Goal: Information Seeking & Learning: Learn about a topic

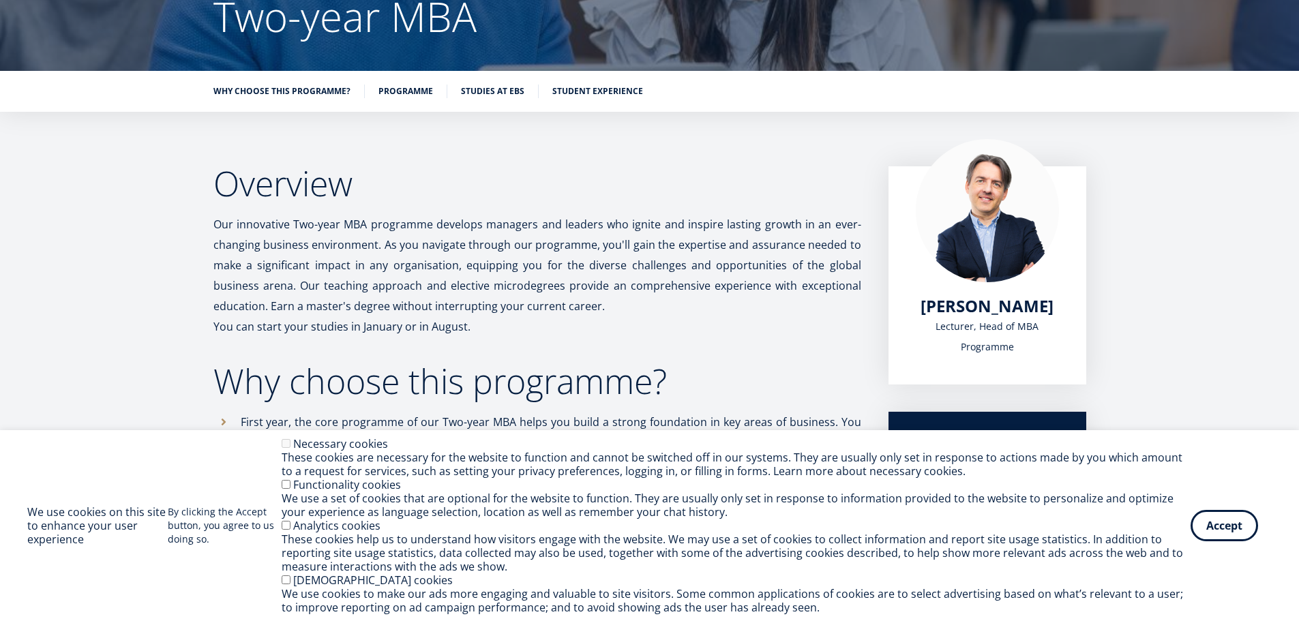
scroll to position [94, 0]
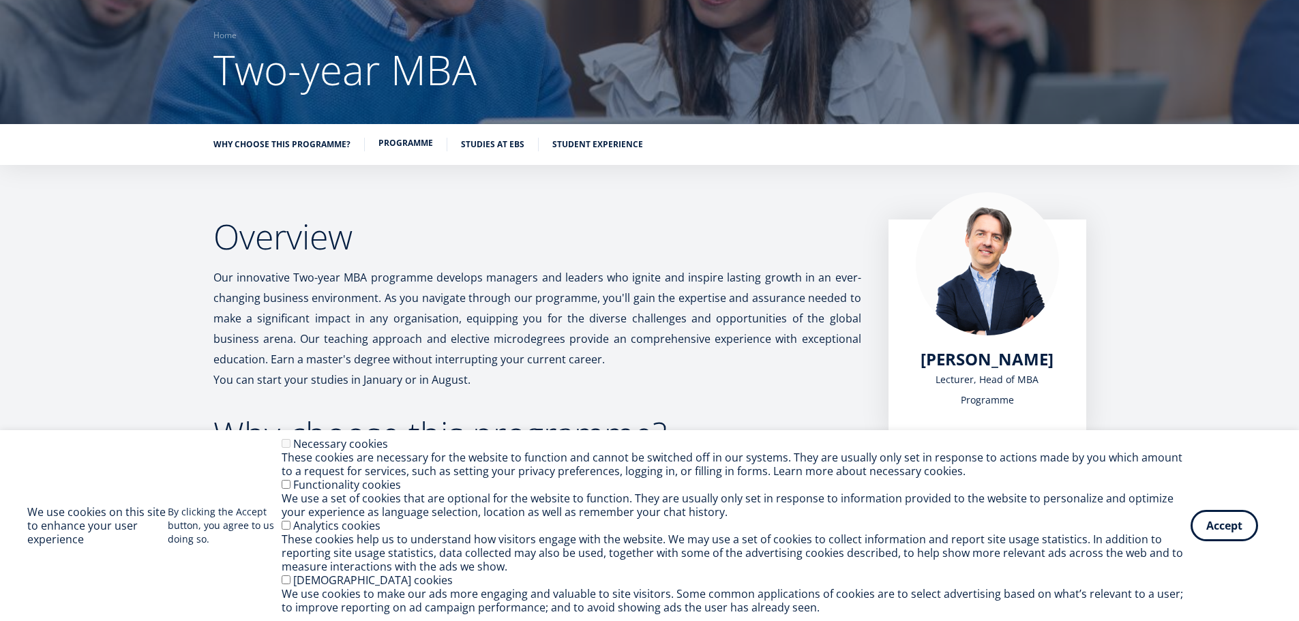
click at [413, 140] on link "Programme" at bounding box center [405, 143] width 55 height 14
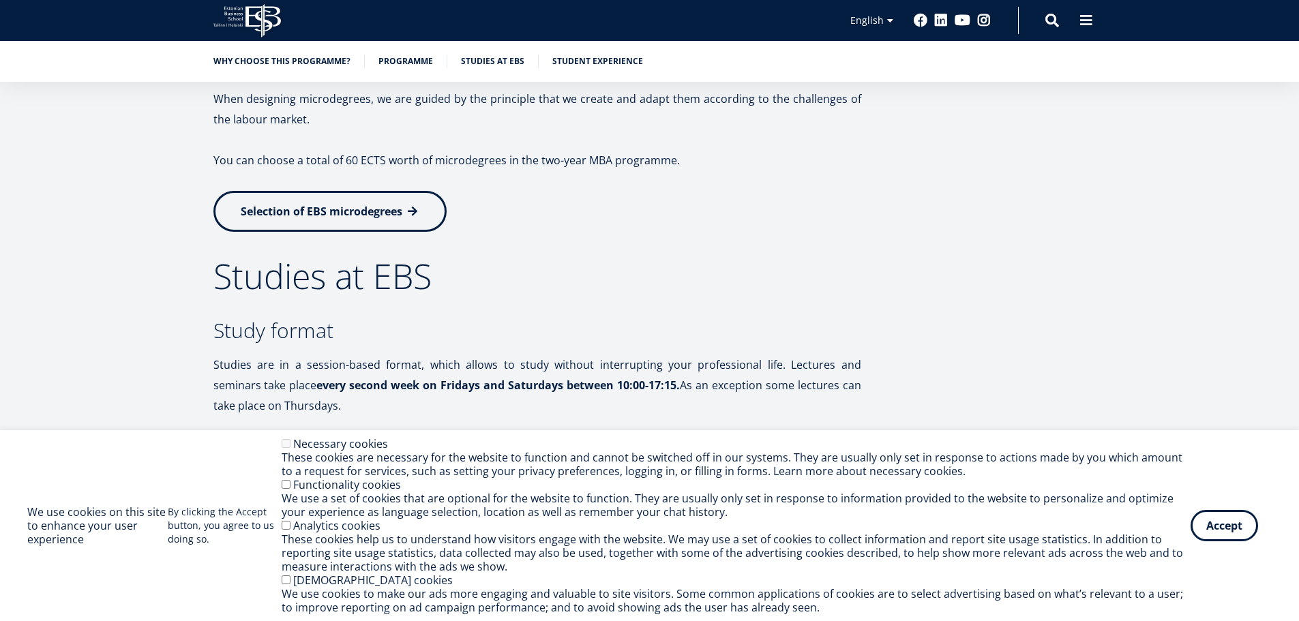
scroll to position [2250, 0]
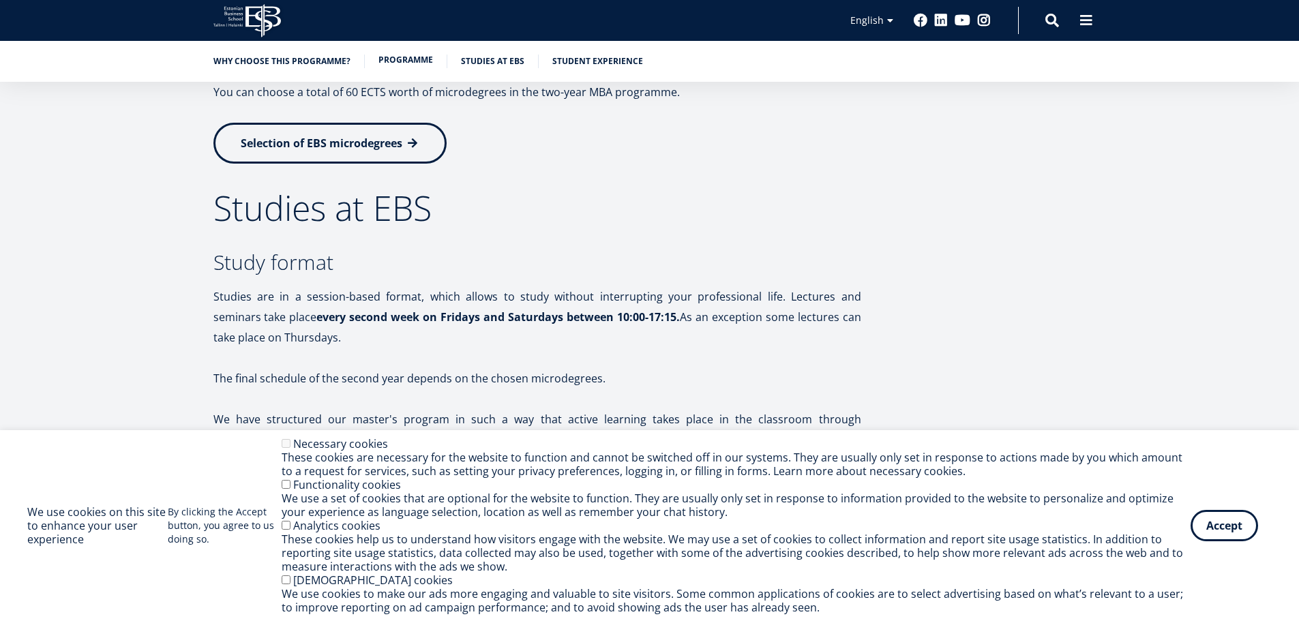
click at [389, 58] on link "Programme" at bounding box center [405, 60] width 55 height 14
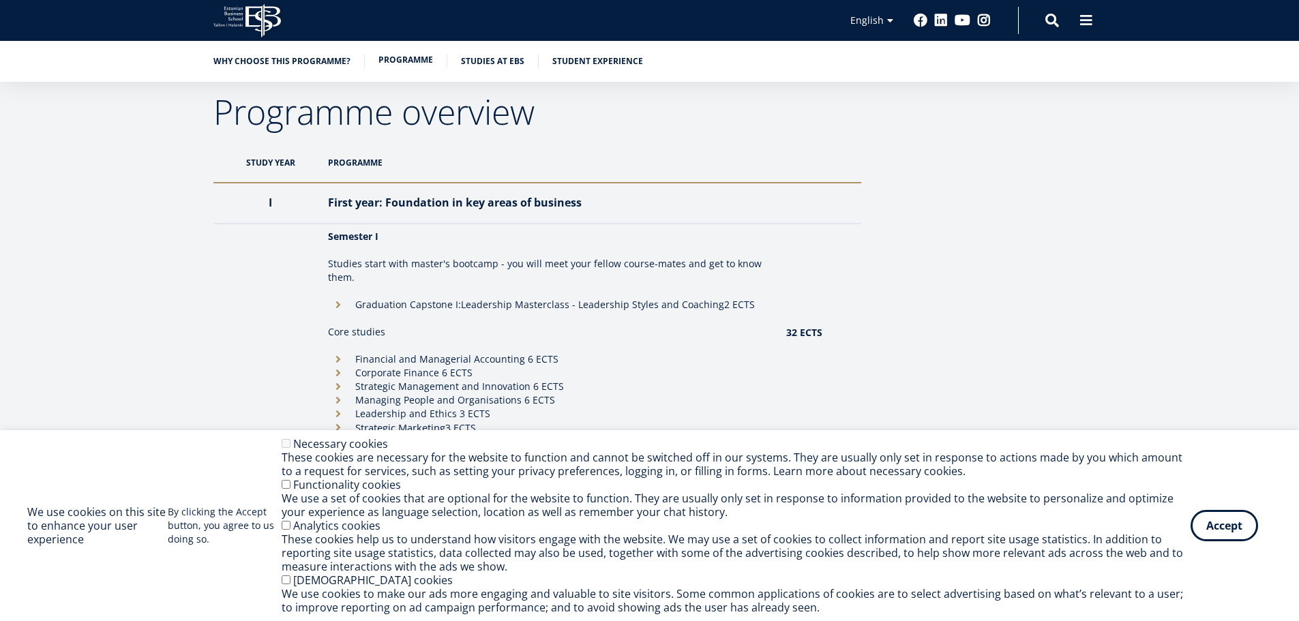
click at [409, 55] on link "Programme" at bounding box center [405, 60] width 55 height 14
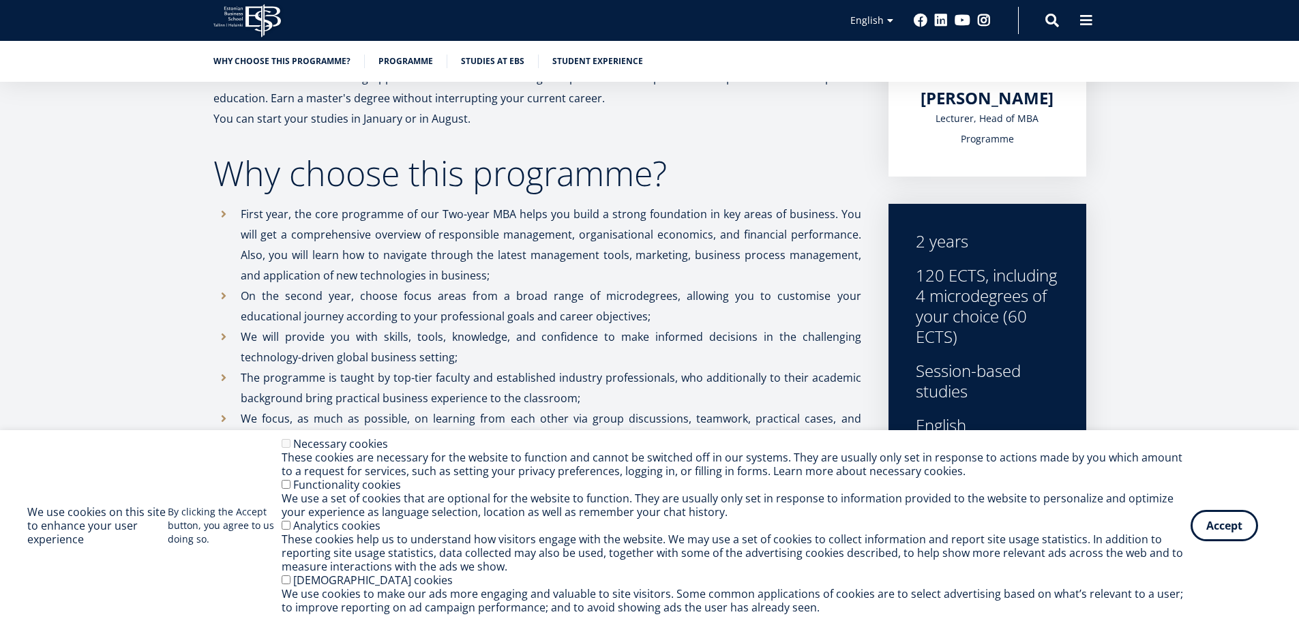
scroll to position [0, 0]
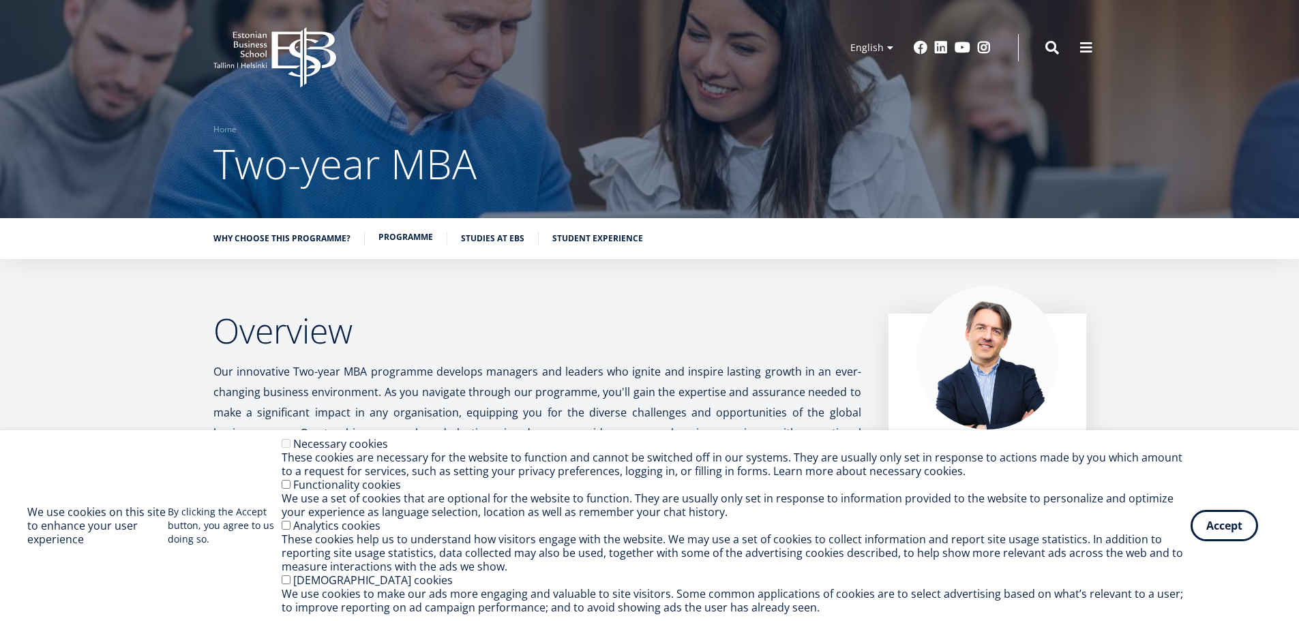
click at [421, 235] on link "Programme" at bounding box center [405, 237] width 55 height 14
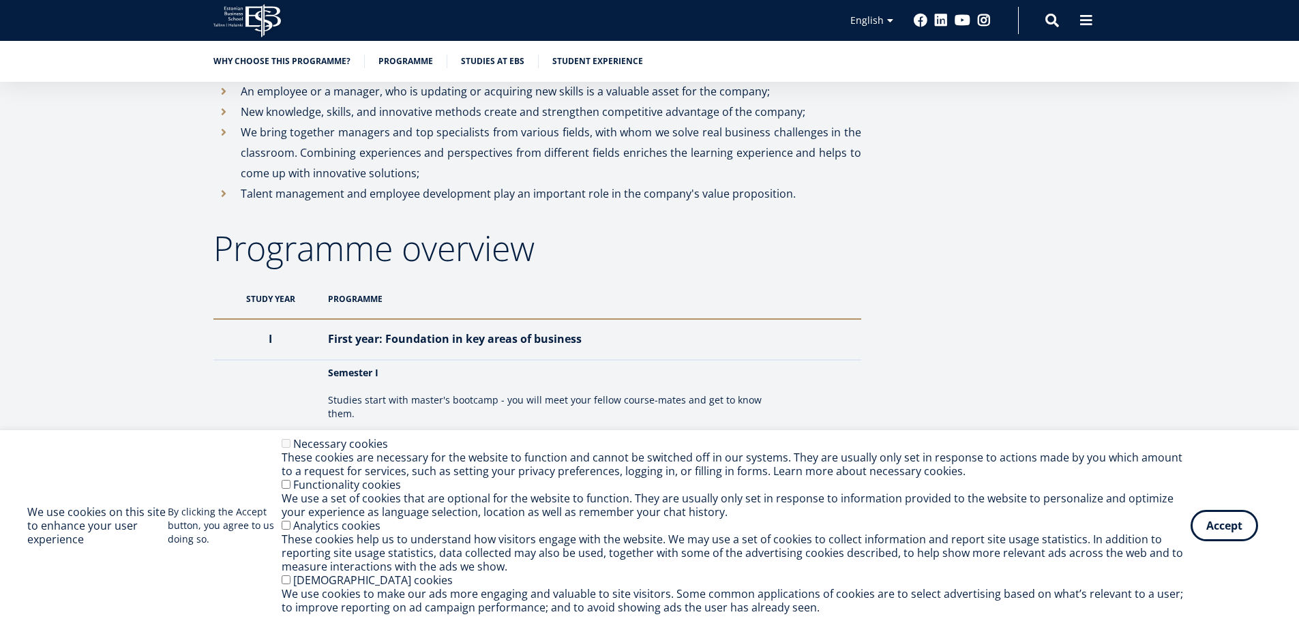
scroll to position [969, 0]
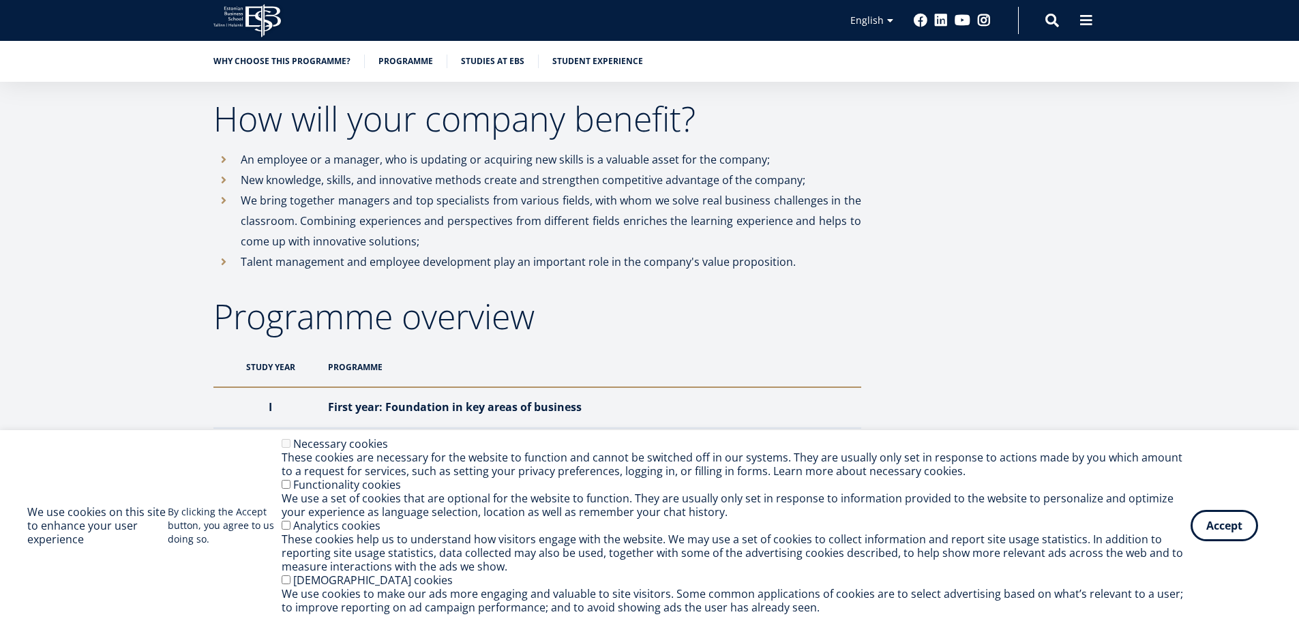
click at [275, 370] on th "Study year" at bounding box center [267, 367] width 108 height 40
click at [374, 369] on th "Programme" at bounding box center [550, 367] width 458 height 40
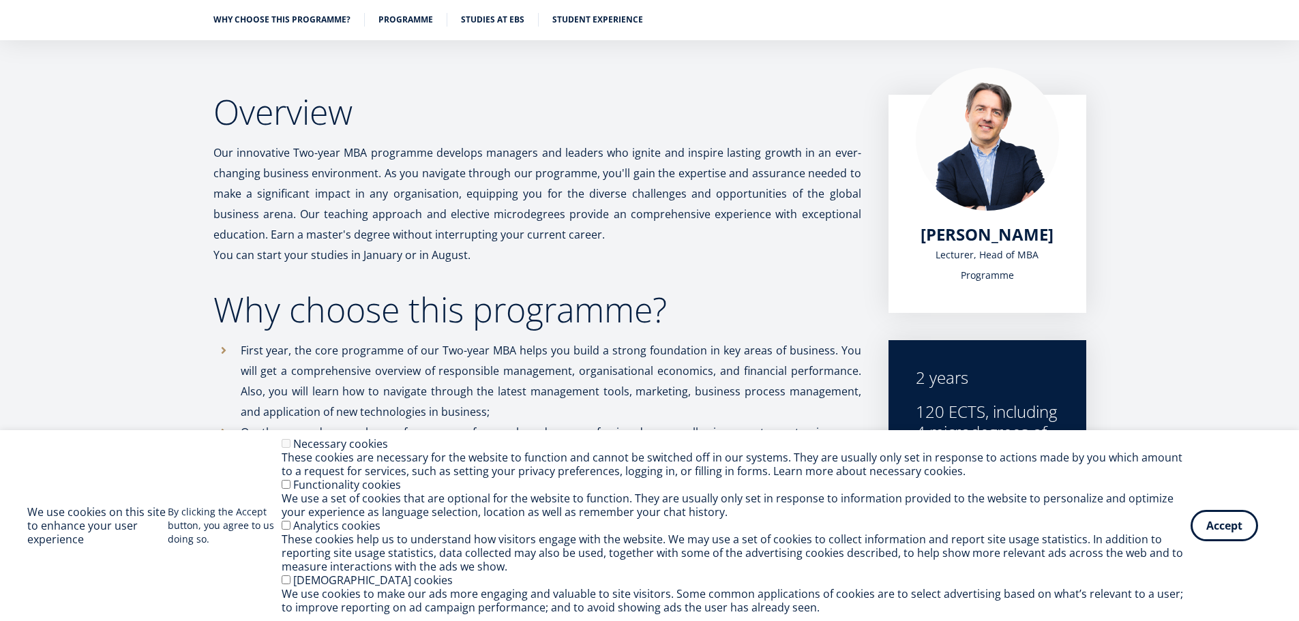
scroll to position [0, 0]
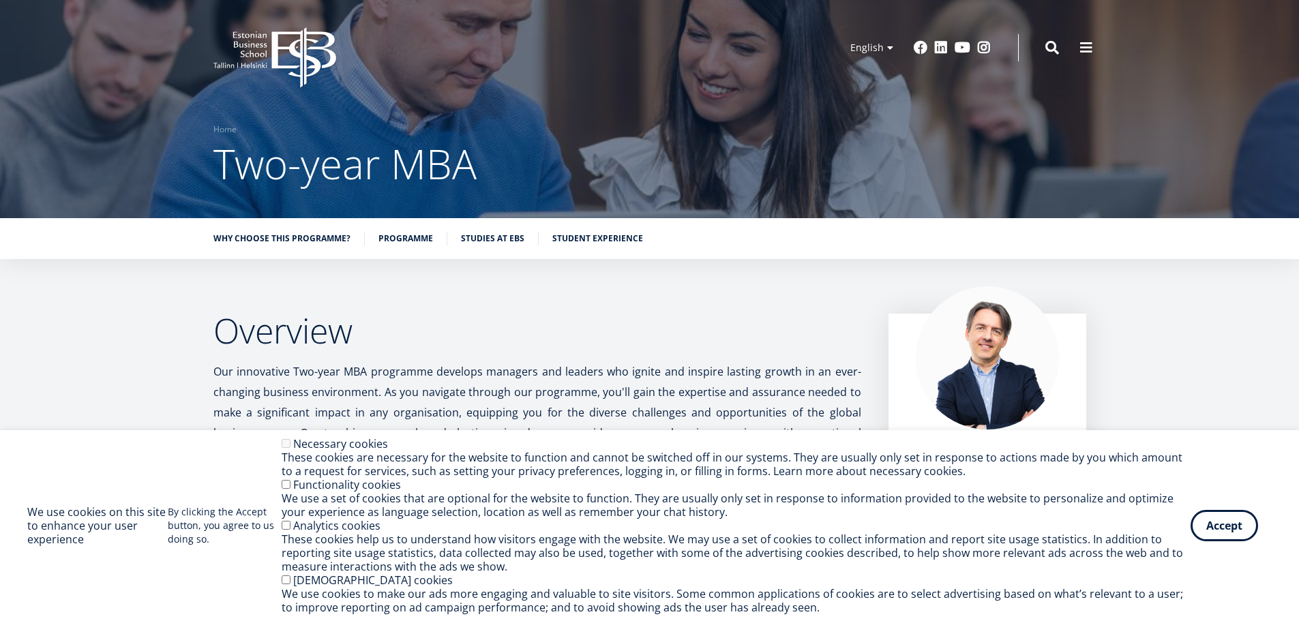
click at [280, 43] on icon "EBS Logo Created with Sketch." at bounding box center [274, 57] width 123 height 61
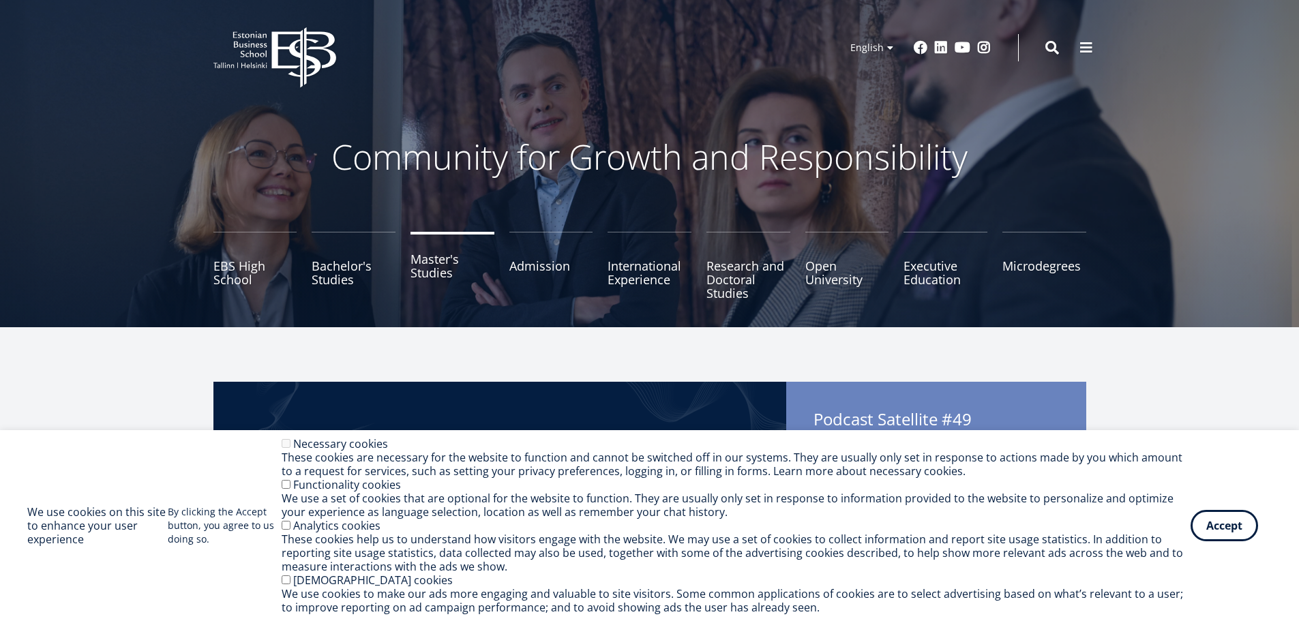
click at [432, 275] on link "Master's Studies" at bounding box center [453, 266] width 84 height 68
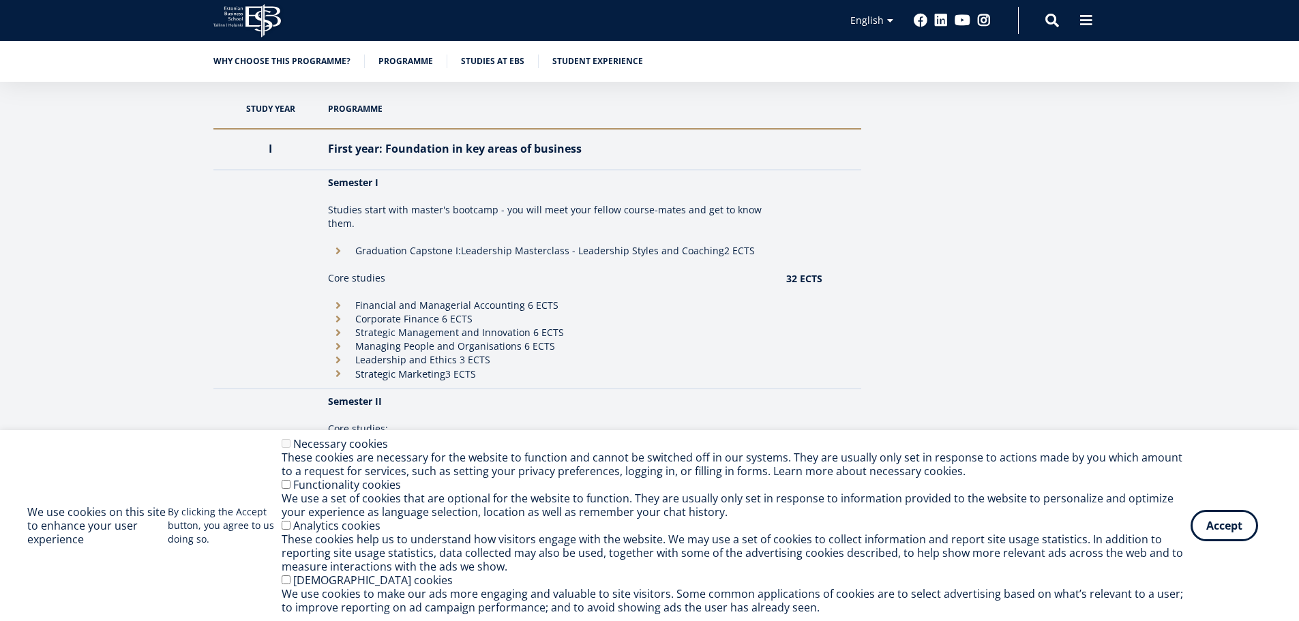
scroll to position [1159, 0]
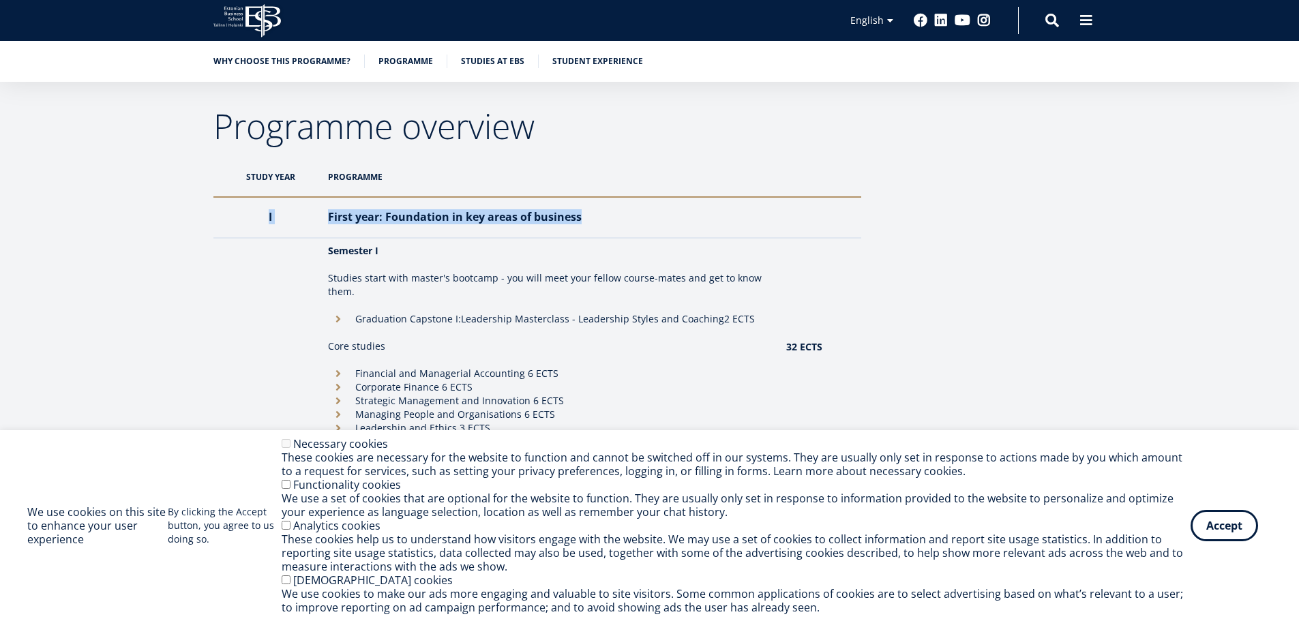
drag, startPoint x: 618, startPoint y: 208, endPoint x: 259, endPoint y: 203, distance: 358.7
click at [259, 203] on tr "I First year: Foundation in key areas of business" at bounding box center [537, 217] width 648 height 41
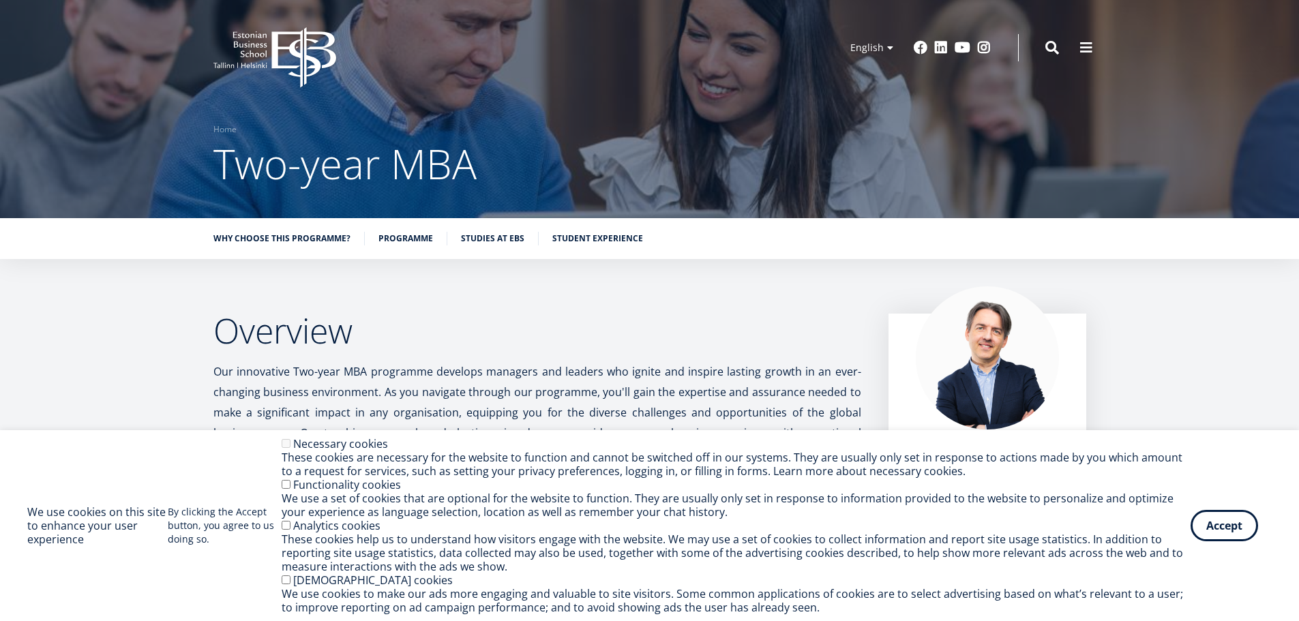
scroll to position [68, 0]
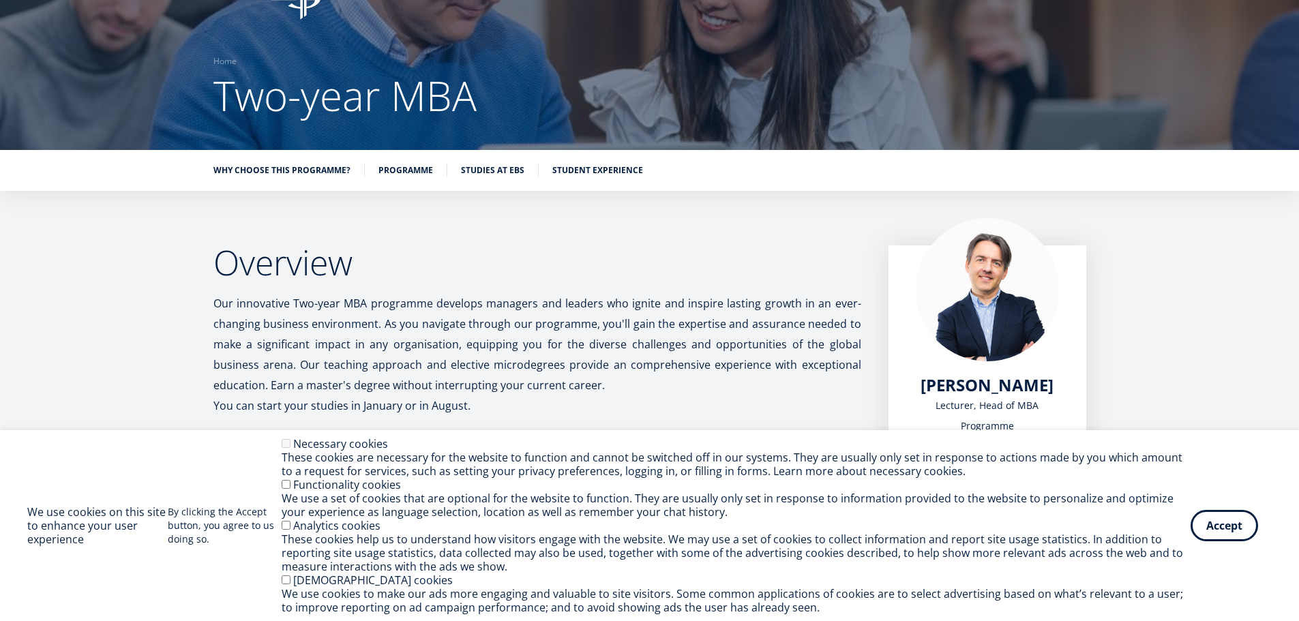
click at [1165, 525] on div "Analytics cookies" at bounding box center [736, 526] width 909 height 14
click at [1204, 516] on button "Accept" at bounding box center [1225, 522] width 68 height 31
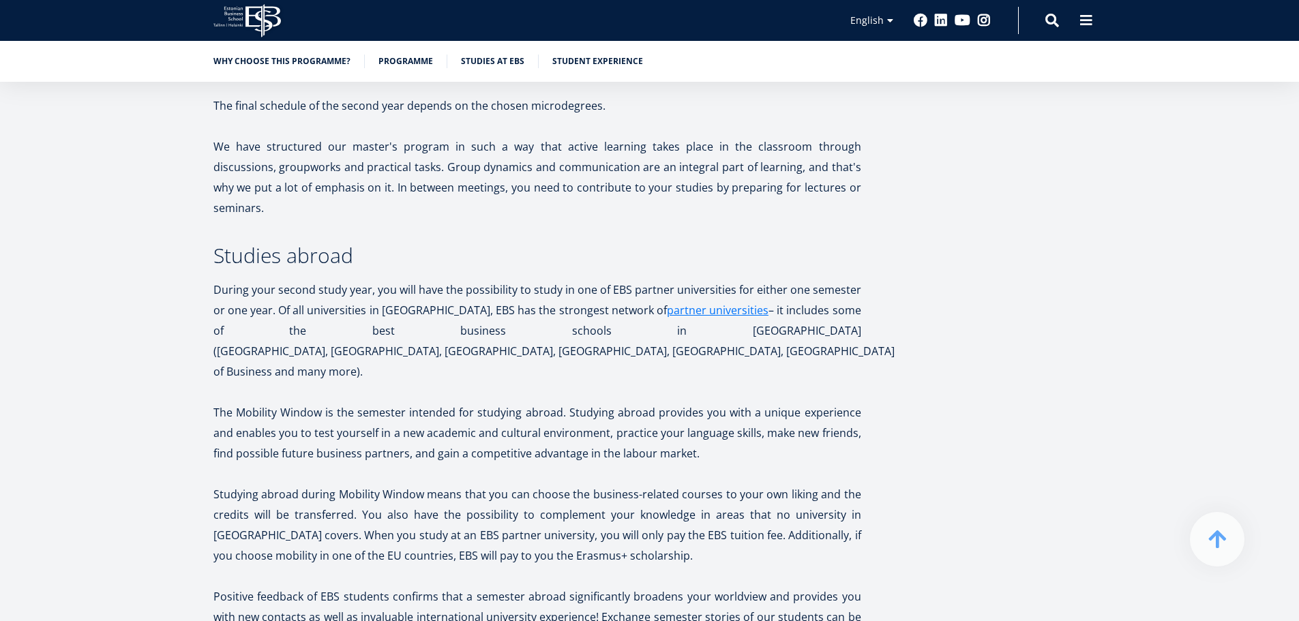
scroll to position [2728, 0]
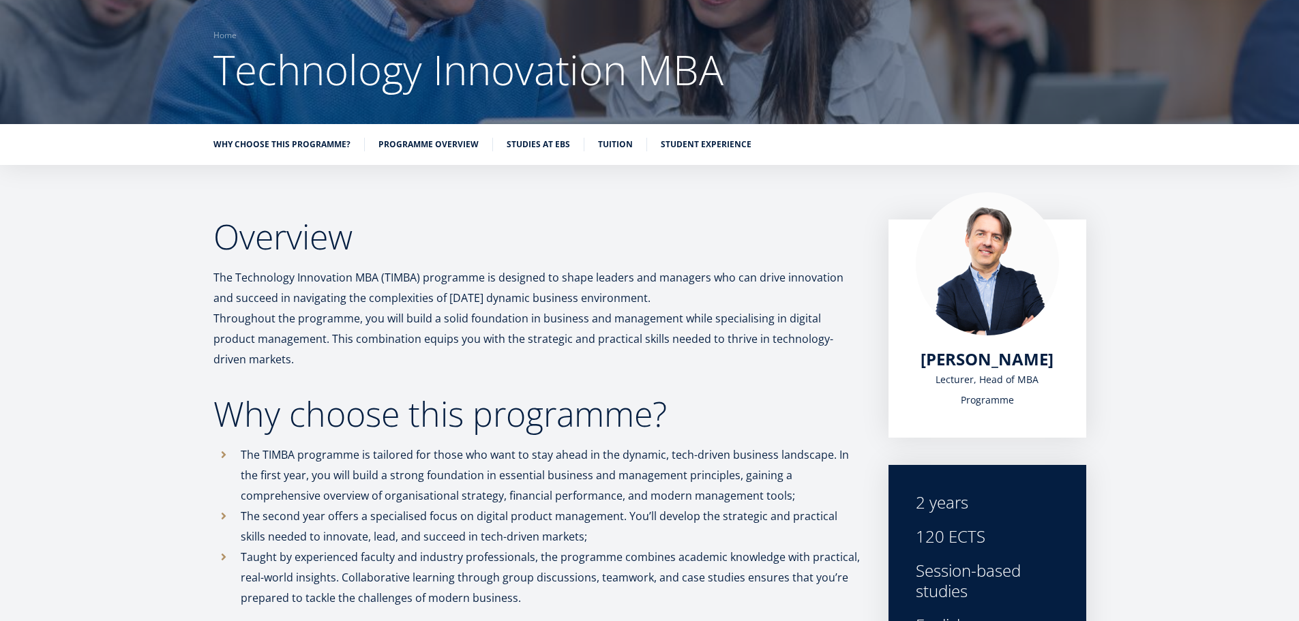
scroll to position [95, 0]
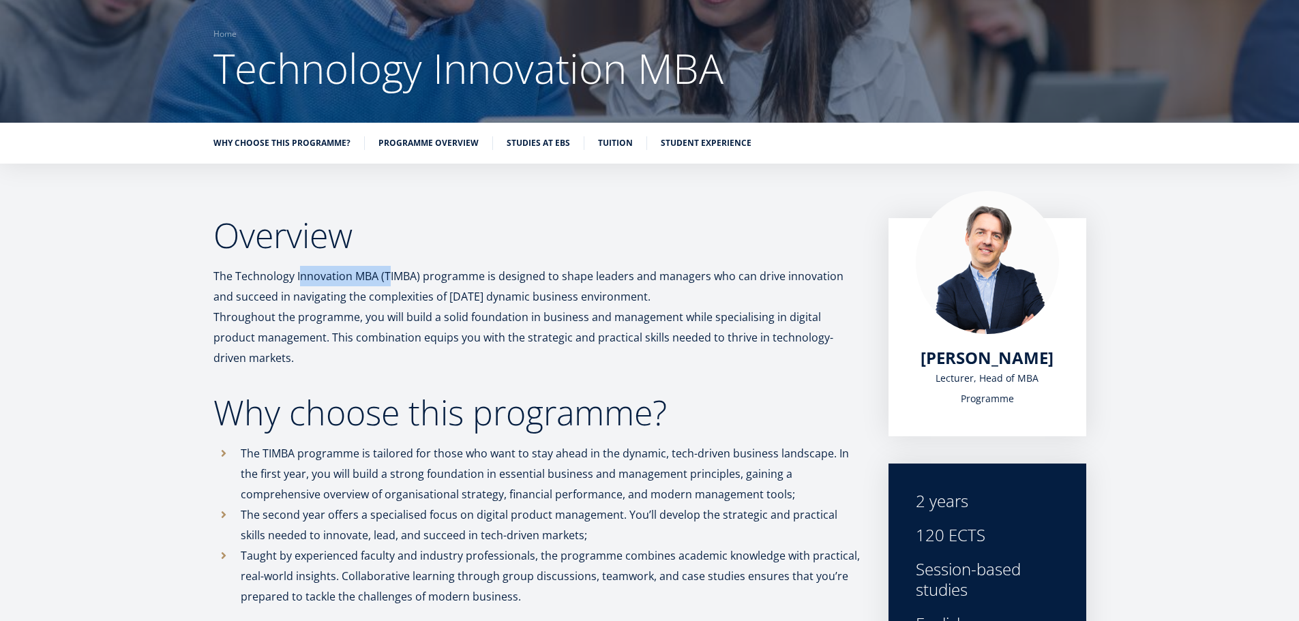
drag, startPoint x: 301, startPoint y: 280, endPoint x: 390, endPoint y: 271, distance: 89.7
click at [390, 271] on p "The Technology Innovation MBA (TIMBA) programme is designed to shape leaders an…" at bounding box center [537, 317] width 648 height 102
click at [237, 275] on p "The Technology Innovation MBA (TIMBA) programme is designed to shape leaders an…" at bounding box center [537, 317] width 648 height 102
drag, startPoint x: 242, startPoint y: 277, endPoint x: 438, endPoint y: 286, distance: 196.6
click at [438, 286] on p "The Technology Innovation MBA (TIMBA) programme is designed to shape leaders an…" at bounding box center [537, 317] width 648 height 102
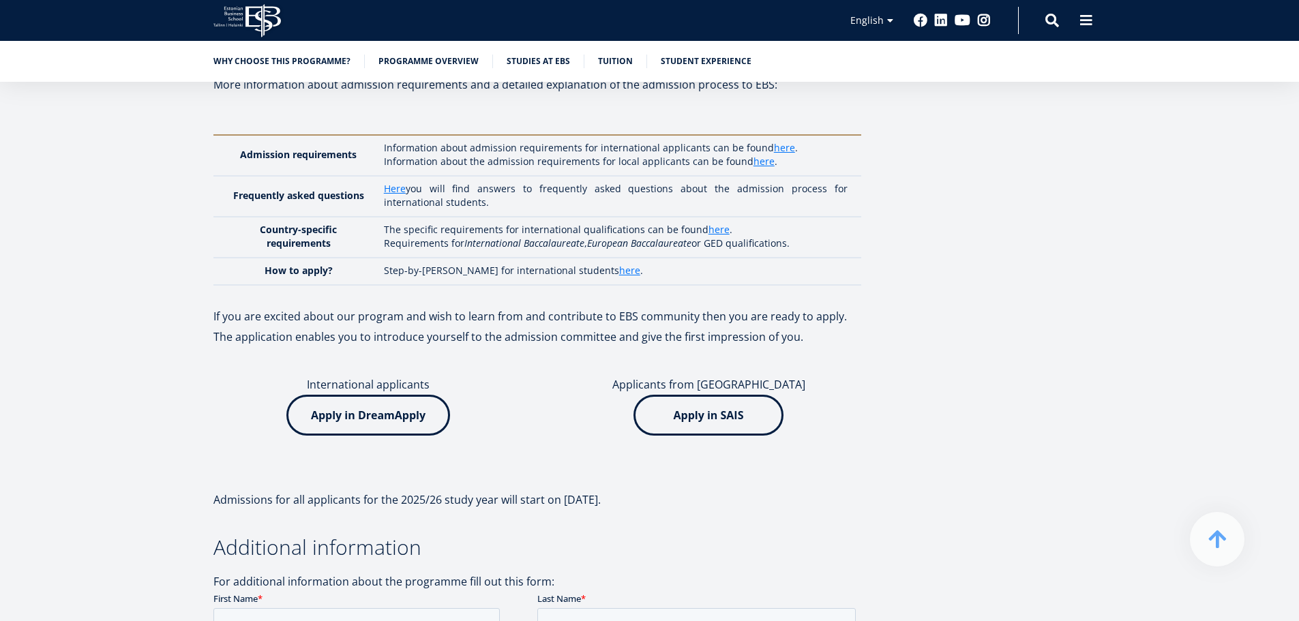
scroll to position [3301, 0]
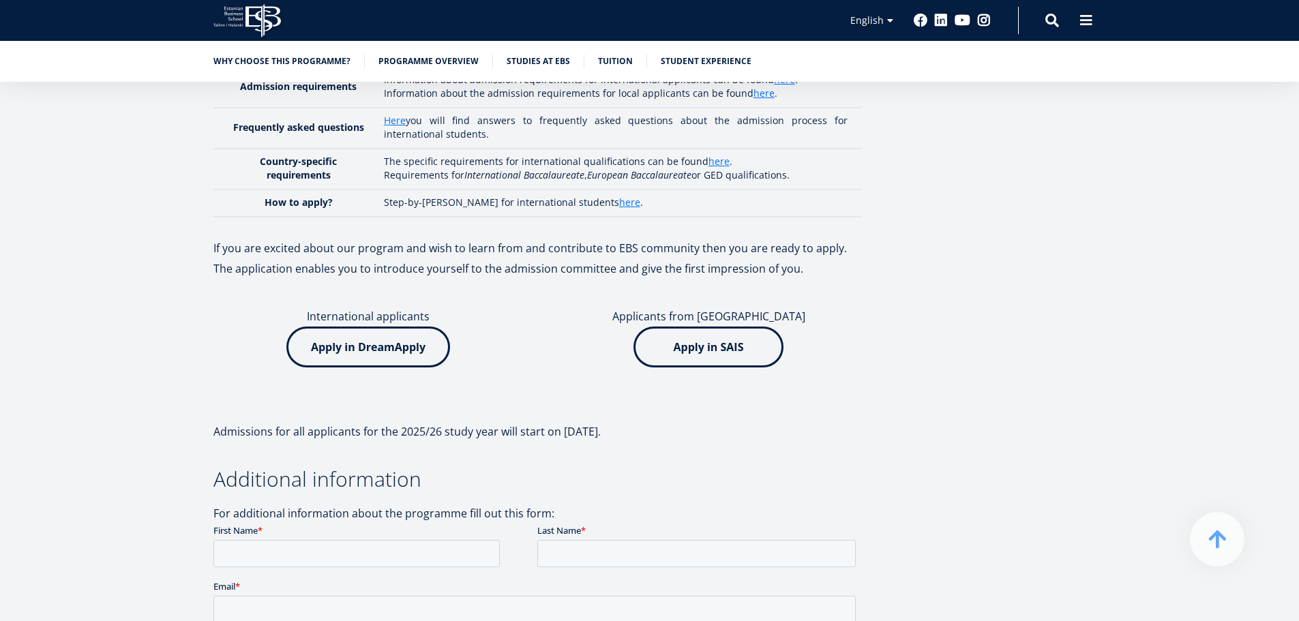
click at [348, 327] on img at bounding box center [368, 347] width 164 height 41
